Goal: Task Accomplishment & Management: Complete application form

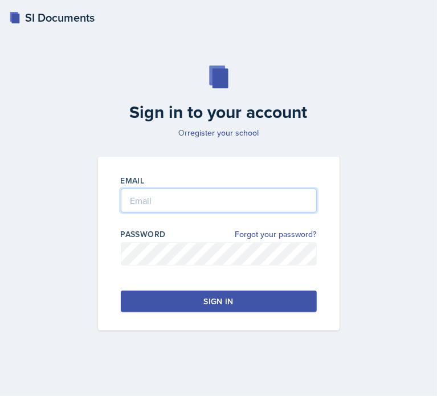
type input "[EMAIL_ADDRESS][DOMAIN_NAME]"
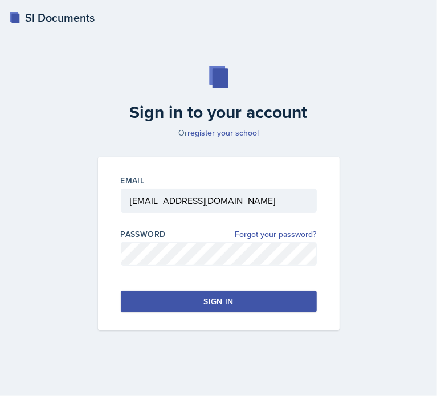
click at [220, 306] on div "Sign in" at bounding box center [218, 300] width 30 height 11
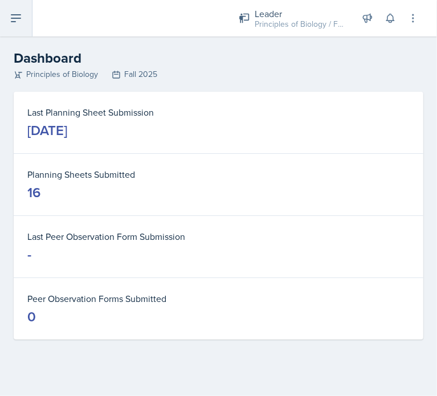
click at [14, 20] on icon at bounding box center [16, 18] width 14 height 14
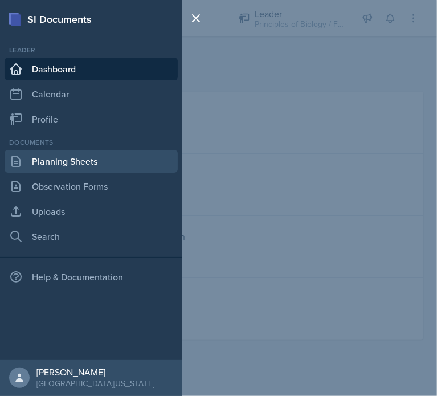
click at [84, 166] on link "Planning Sheets" at bounding box center [91, 161] width 173 height 23
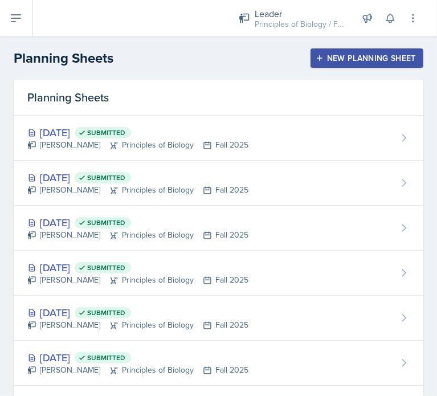
click at [382, 60] on div "New Planning Sheet" at bounding box center [367, 58] width 98 height 9
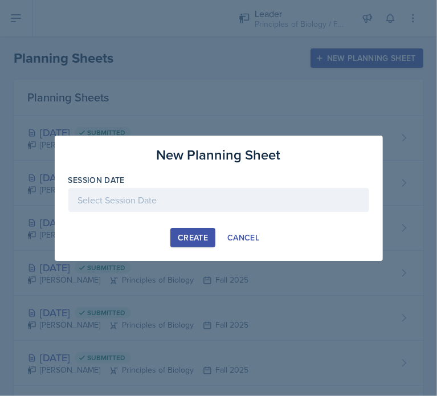
click at [240, 200] on div at bounding box center [218, 200] width 301 height 24
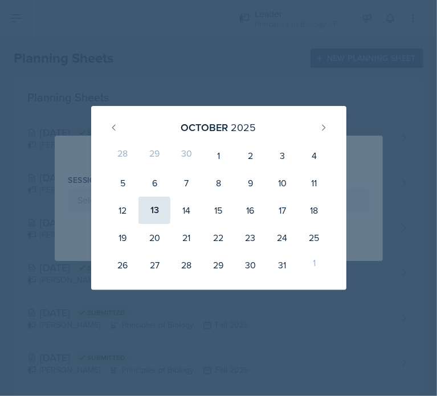
click at [152, 219] on div "13" at bounding box center [154, 209] width 32 height 27
type input "[DATE]"
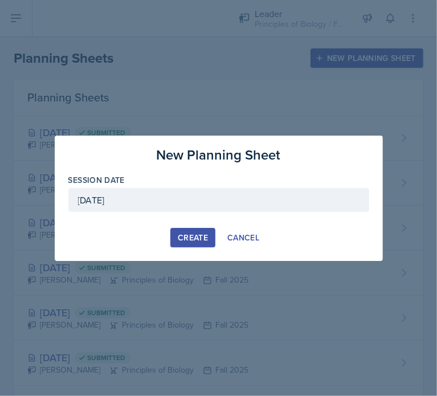
click at [199, 239] on div "Create" at bounding box center [193, 237] width 30 height 9
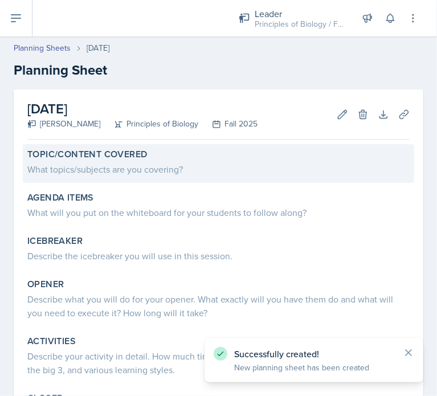
click at [282, 170] on div "What topics/subjects are you covering?" at bounding box center [218, 169] width 382 height 14
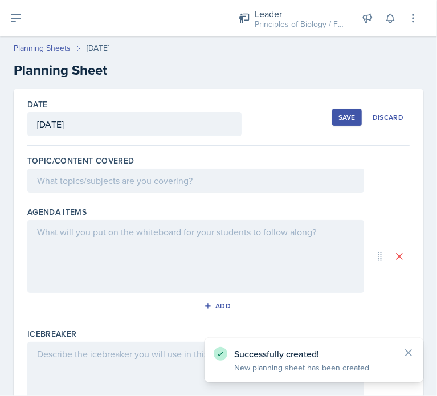
click at [176, 175] on div at bounding box center [195, 180] width 336 height 24
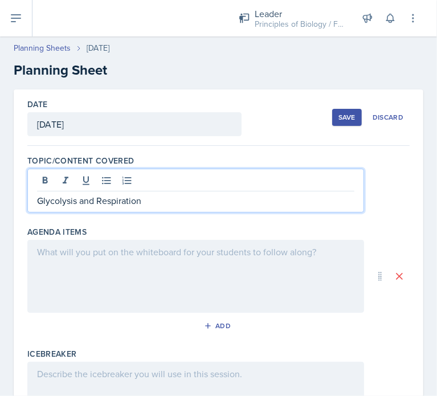
click at [178, 270] on div at bounding box center [195, 276] width 336 height 73
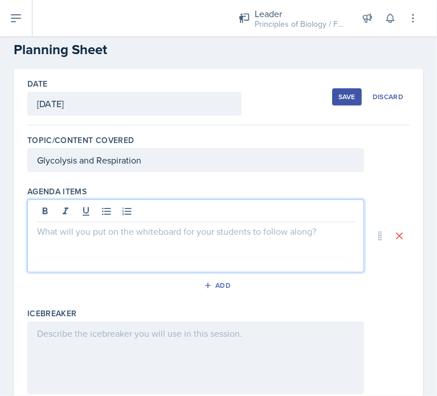
scroll to position [20, 0]
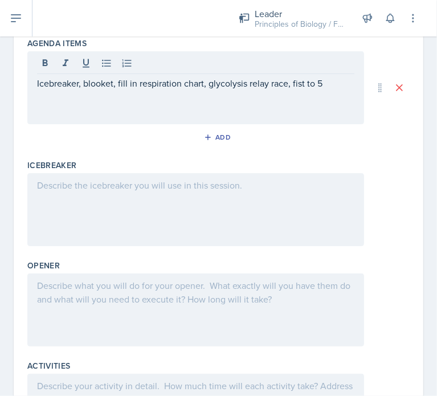
click at [208, 223] on div at bounding box center [195, 209] width 336 height 73
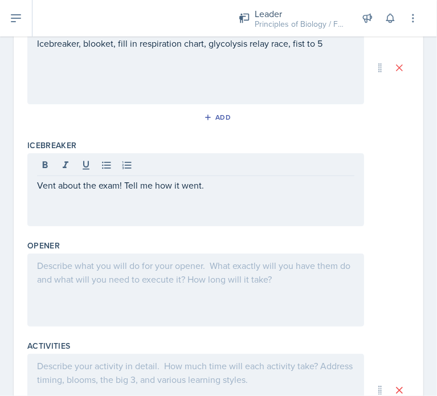
click at [224, 301] on div at bounding box center [195, 289] width 336 height 73
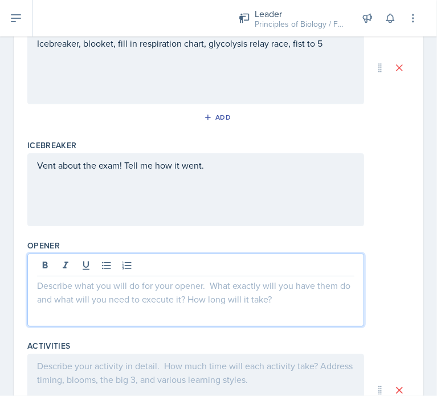
scroll to position [208, 0]
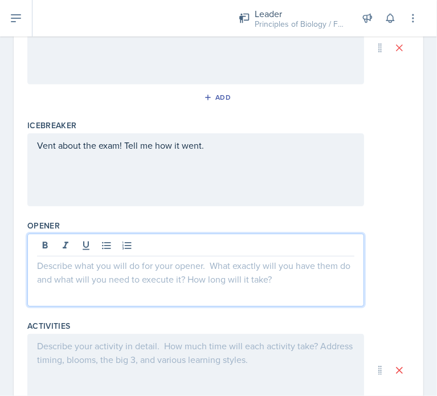
paste div
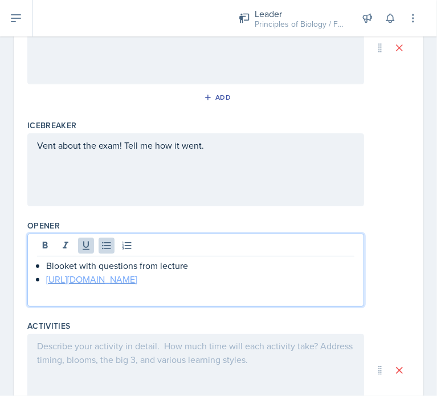
click at [137, 283] on link "[URL][DOMAIN_NAME]" at bounding box center [91, 279] width 91 height 13
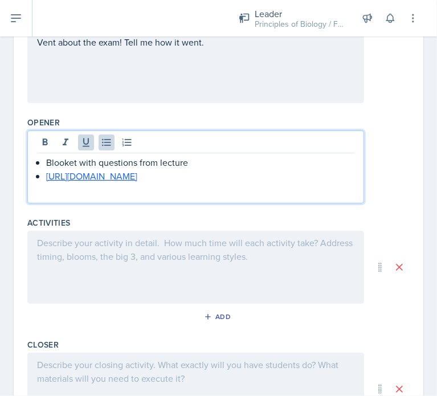
click at [309, 279] on div at bounding box center [195, 267] width 336 height 73
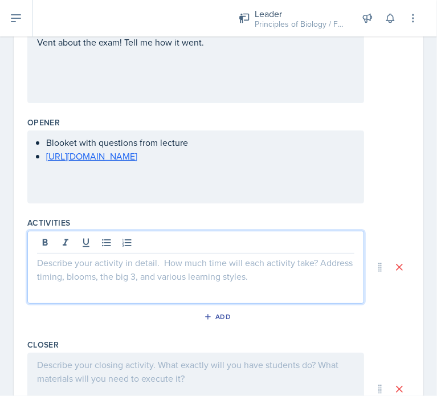
scroll to position [331, 0]
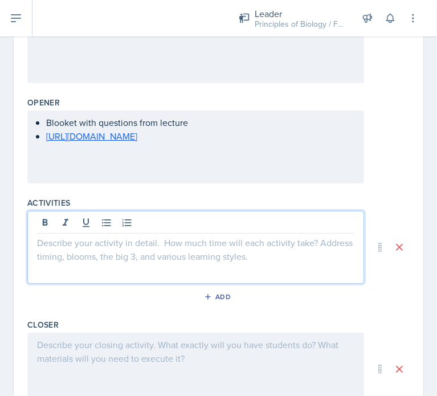
click at [259, 259] on div at bounding box center [195, 247] width 336 height 73
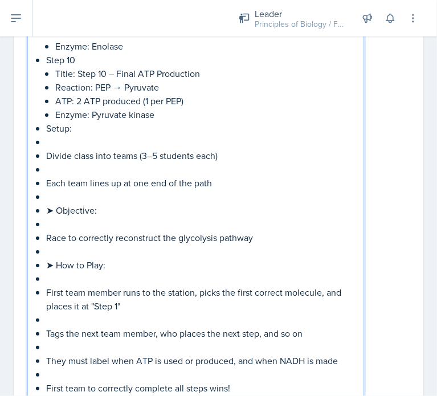
scroll to position [1484, 0]
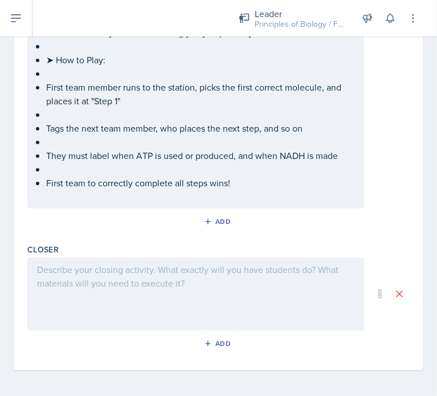
click at [268, 298] on div at bounding box center [195, 293] width 336 height 73
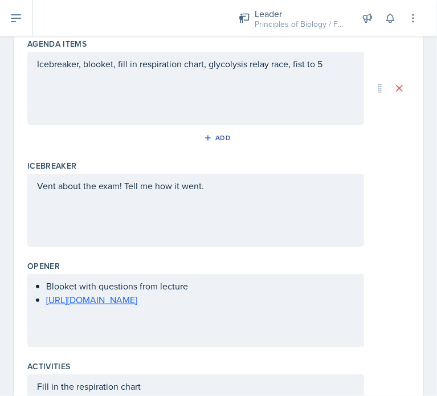
scroll to position [0, 0]
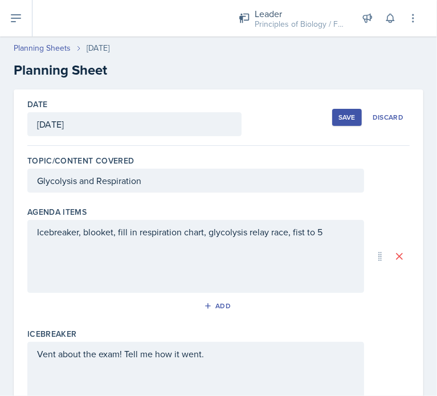
click at [338, 120] on div "Save" at bounding box center [346, 117] width 17 height 9
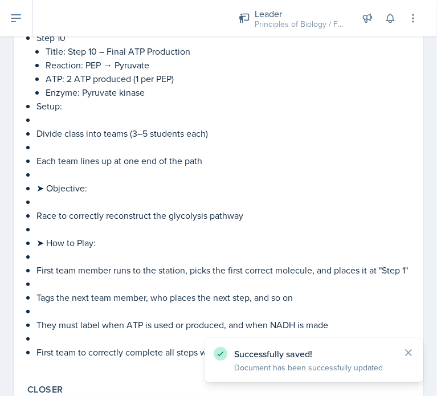
scroll to position [1193, 0]
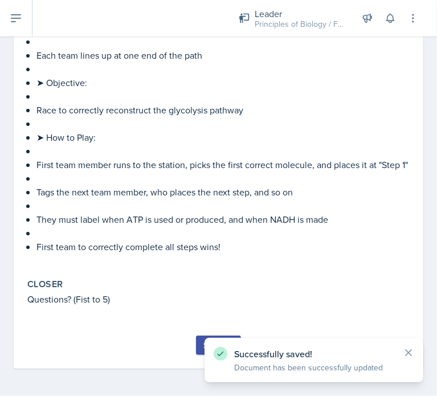
click at [196, 344] on button "Submit" at bounding box center [218, 344] width 45 height 19
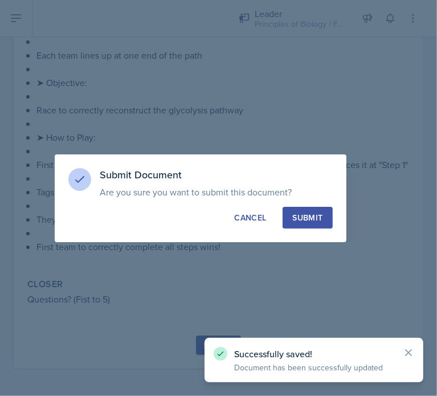
click at [314, 213] on div "Submit" at bounding box center [307, 217] width 30 height 11
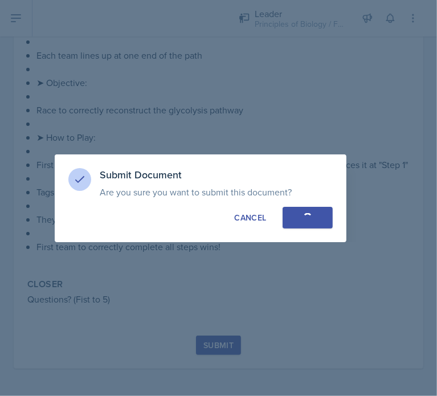
scroll to position [1160, 0]
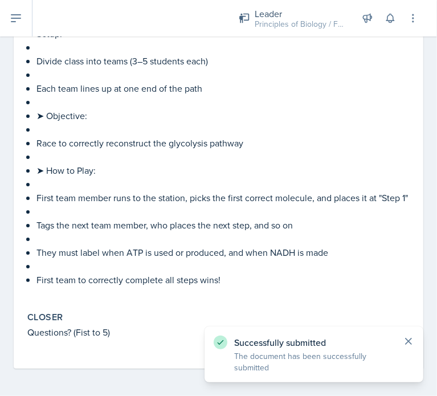
click at [406, 340] on icon at bounding box center [407, 340] width 11 height 11
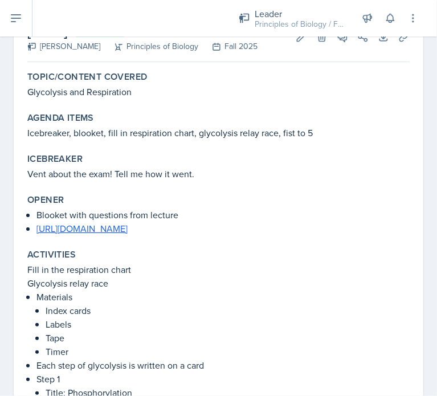
scroll to position [0, 0]
